Goal: Task Accomplishment & Management: Use online tool/utility

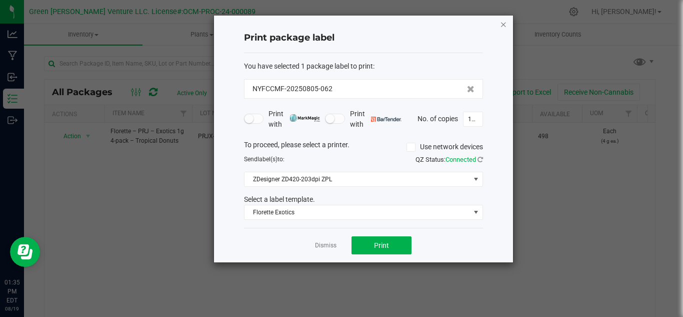
click at [504, 22] on icon "button" at bounding box center [503, 24] width 7 height 12
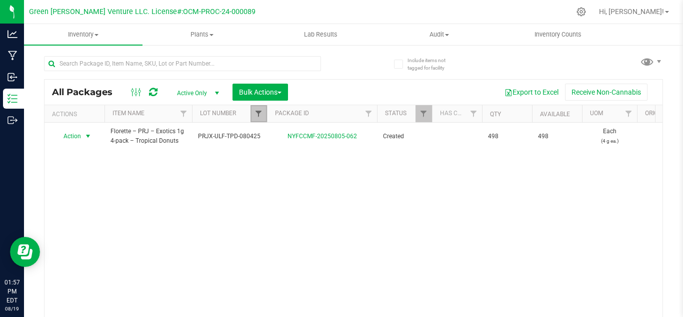
click at [259, 113] on span "Filter" at bounding box center [259, 114] width 8 height 8
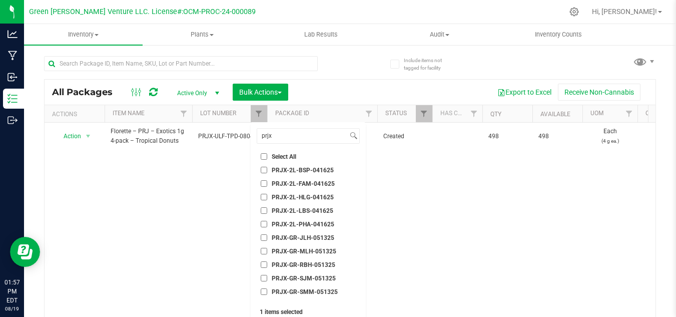
checkbox input "false"
click at [306, 139] on input "prjx" at bounding box center [302, 136] width 91 height 15
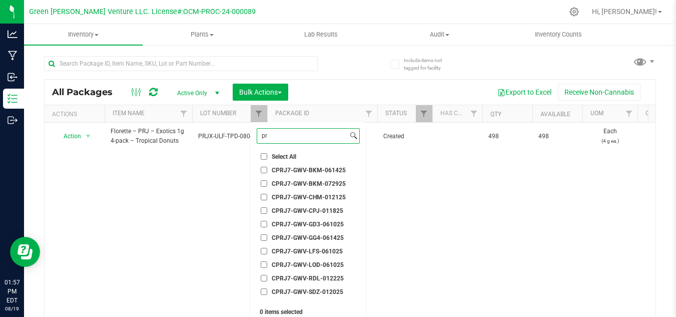
type input "p"
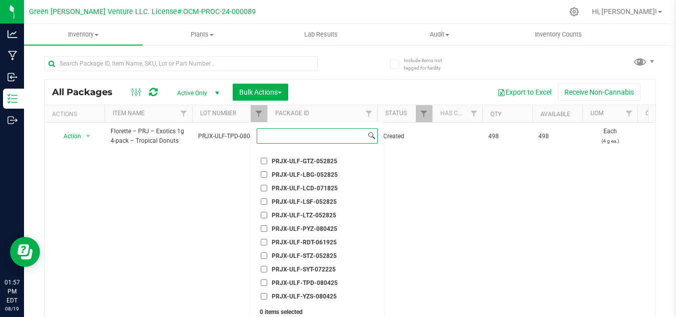
scroll to position [3669, 0]
paste input "PRJX-2L-LBS-041625"
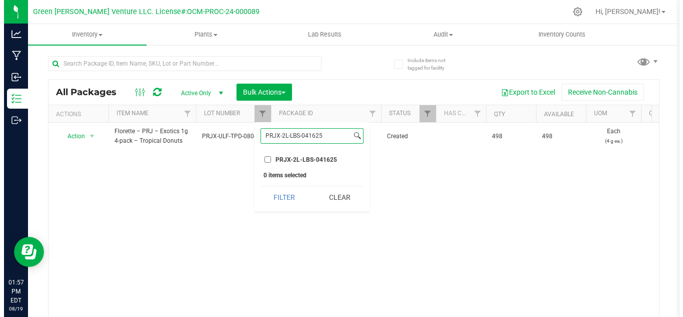
scroll to position [0, 0]
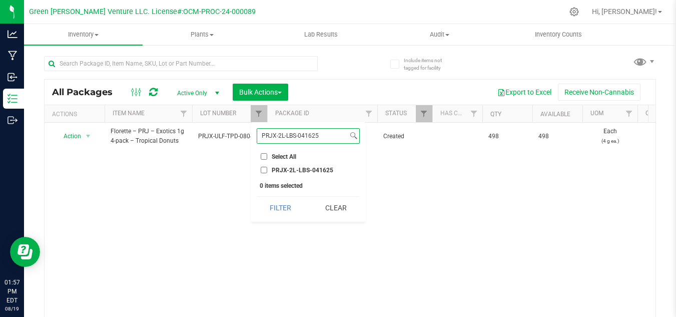
type input "PRJX-2L-LBS-041625"
click at [271, 170] on label "PRJX-2L-LBS-041625" at bounding box center [297, 170] width 73 height 7
click at [267, 170] on input "PRJX-2L-LBS-041625" at bounding box center [264, 170] width 7 height 7
checkbox input "true"
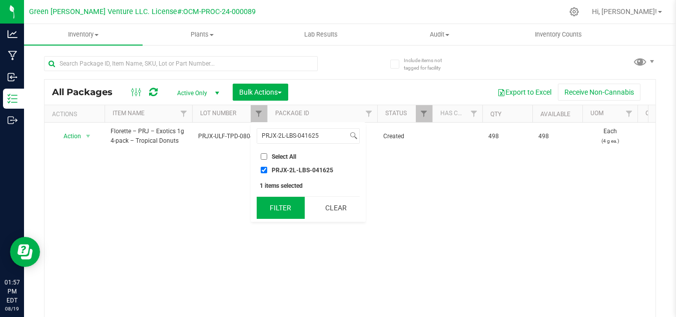
click at [277, 212] on button "Filter" at bounding box center [281, 208] width 48 height 22
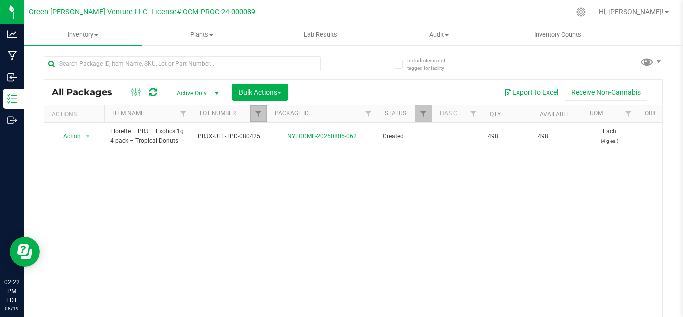
click at [263, 117] on link "Filter" at bounding box center [259, 113] width 17 height 17
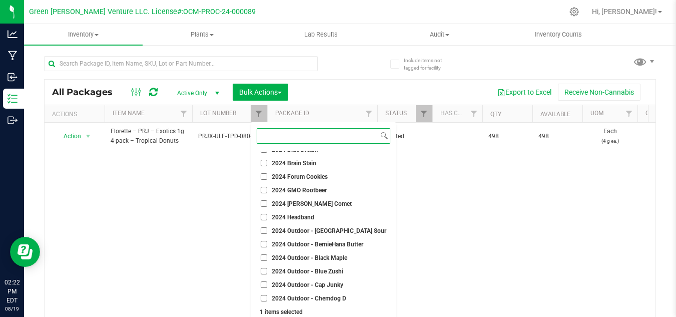
scroll to position [31, 0]
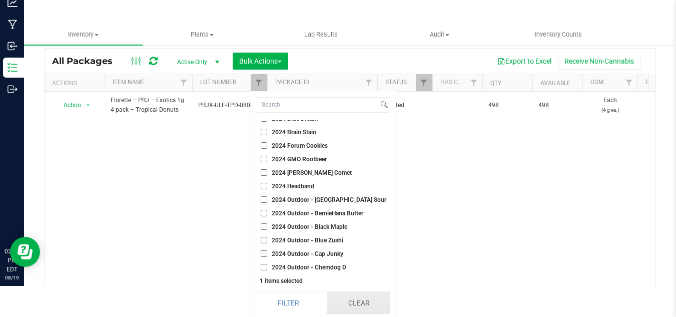
click at [350, 303] on button "Clear" at bounding box center [359, 303] width 64 height 22
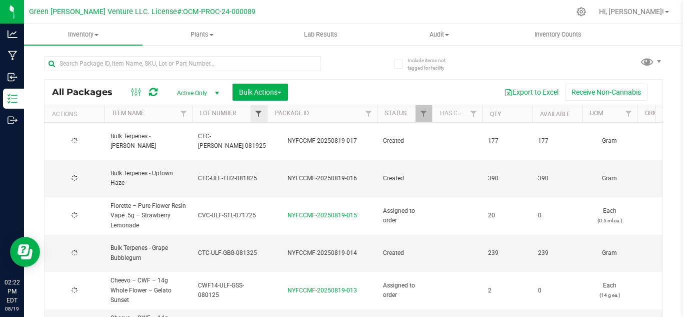
type input "[DATE]"
click at [261, 112] on span "Filter" at bounding box center [259, 114] width 8 height 8
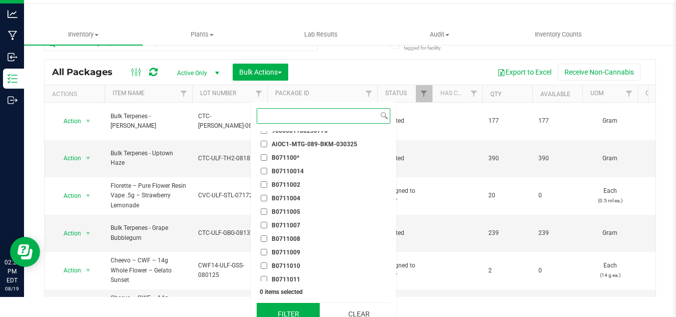
scroll to position [31, 0]
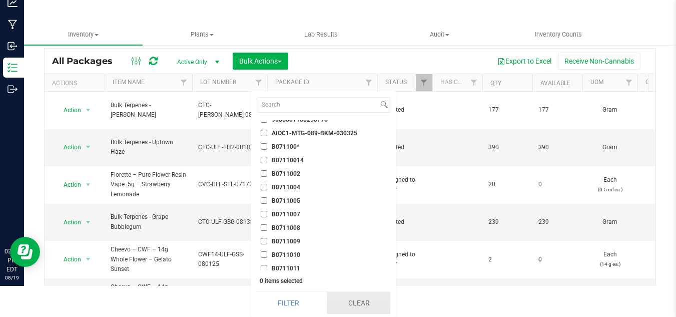
click at [347, 301] on button "Clear" at bounding box center [359, 303] width 64 height 22
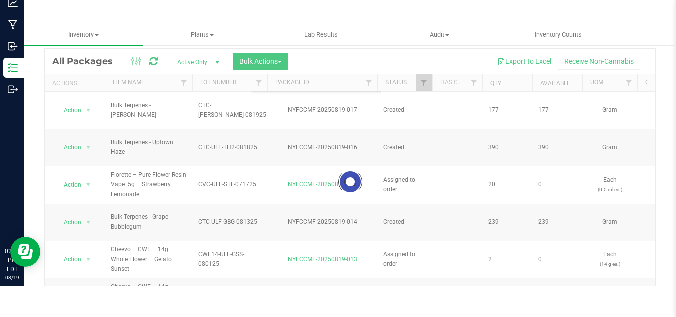
scroll to position [0, 0]
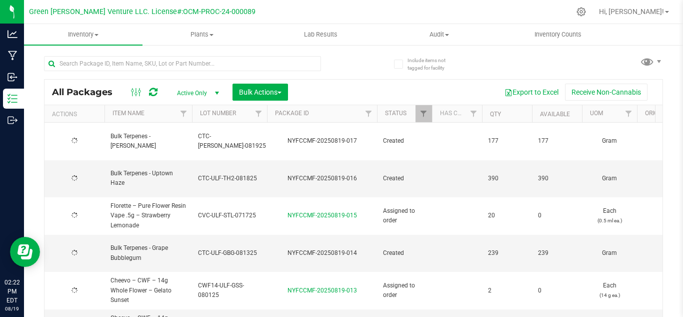
type input "[DATE]"
click at [260, 106] on link "Filter" at bounding box center [259, 113] width 17 height 17
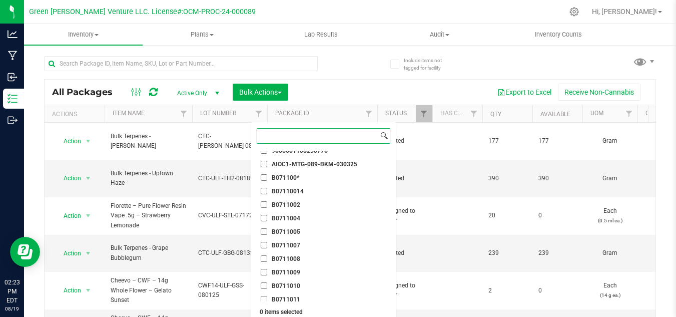
paste input "CWF14-ULF-SYZ-071025"
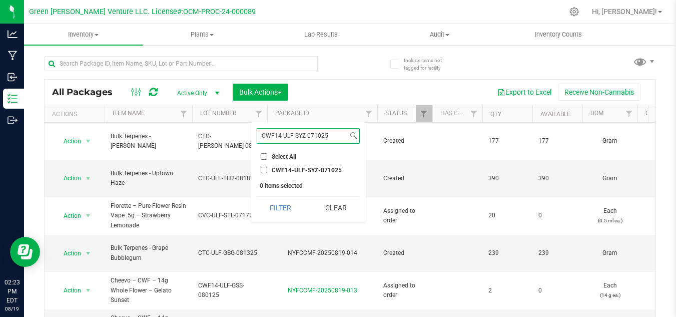
type input "CWF14-ULF-SYZ-071025"
click at [255, 170] on div "CWF14-ULF-SYZ-071025 Select All 012123-01THC-193FSD 0260557147654011 2022 Outdo…" at bounding box center [308, 172] width 115 height 100
click at [275, 173] on span "CWF14-ULF-SYZ-071025" at bounding box center [307, 170] width 70 height 6
click at [267, 173] on input "CWF14-ULF-SYZ-071025" at bounding box center [264, 170] width 7 height 7
checkbox input "true"
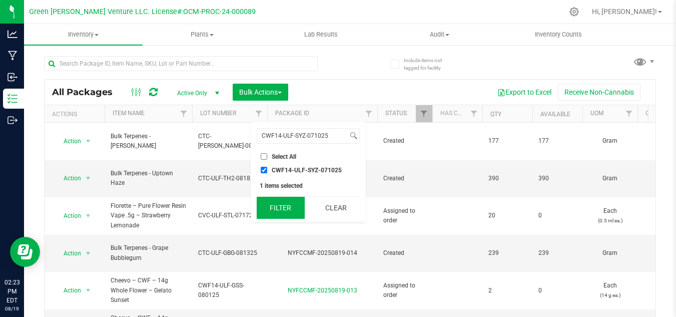
click at [281, 204] on button "Filter" at bounding box center [281, 208] width 48 height 22
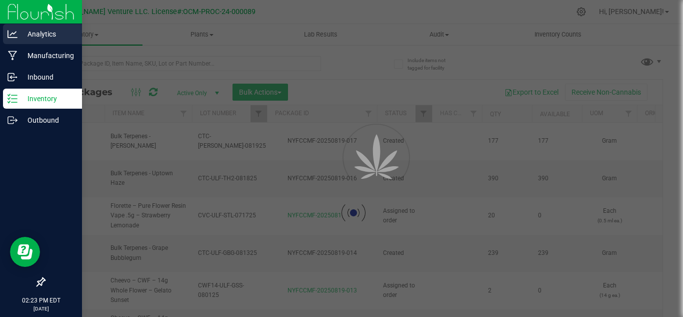
type input "[DATE]"
